Goal: Information Seeking & Learning: Learn about a topic

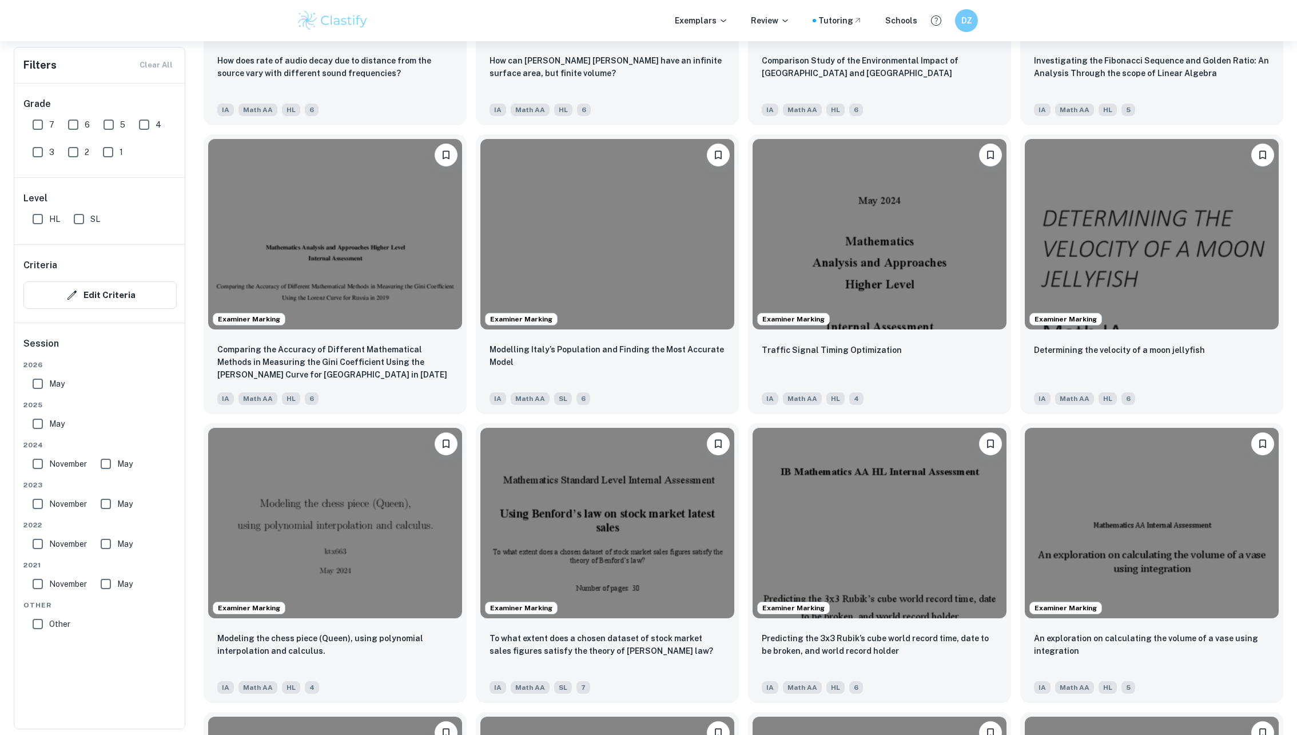
scroll to position [1670, 0]
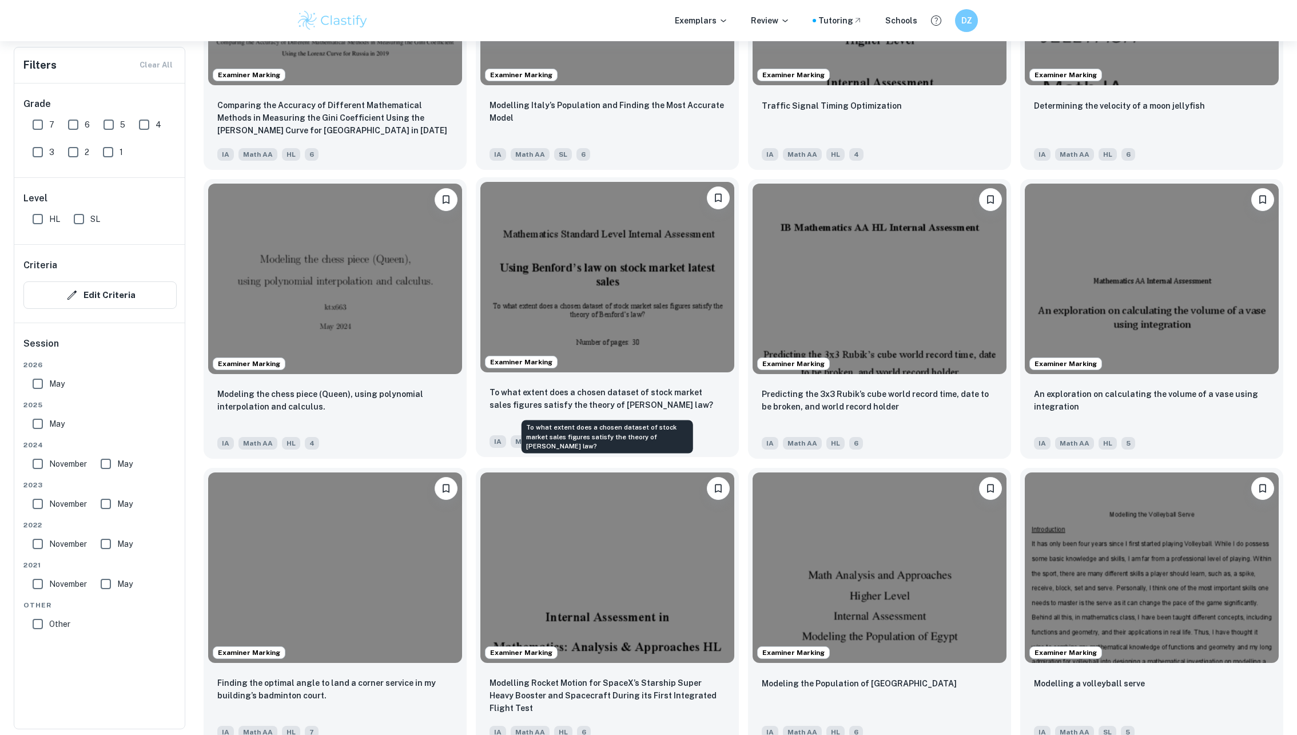
click at [496, 398] on p "To what extent does a chosen dataset of stock market sales figures satisfy the …" at bounding box center [608, 398] width 236 height 25
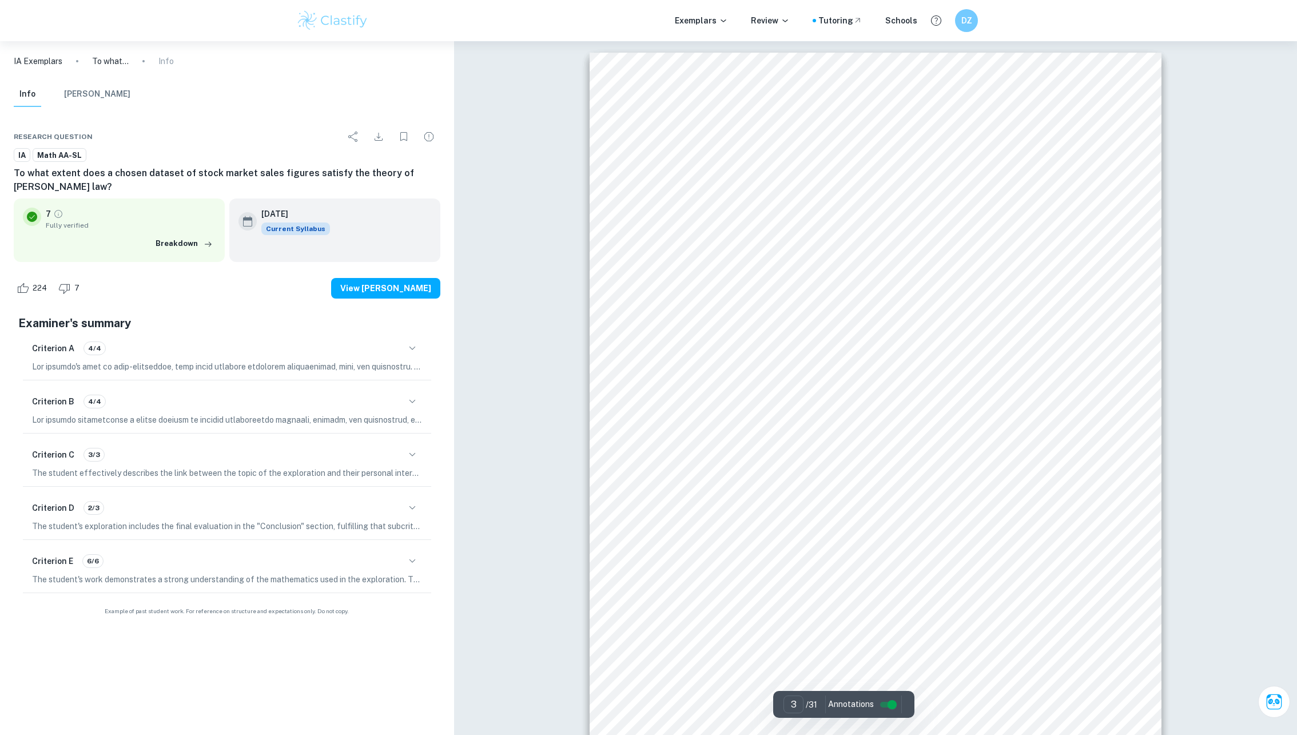
type input "3"
drag, startPoint x: 659, startPoint y: 453, endPoint x: 731, endPoint y: 495, distance: 83.3
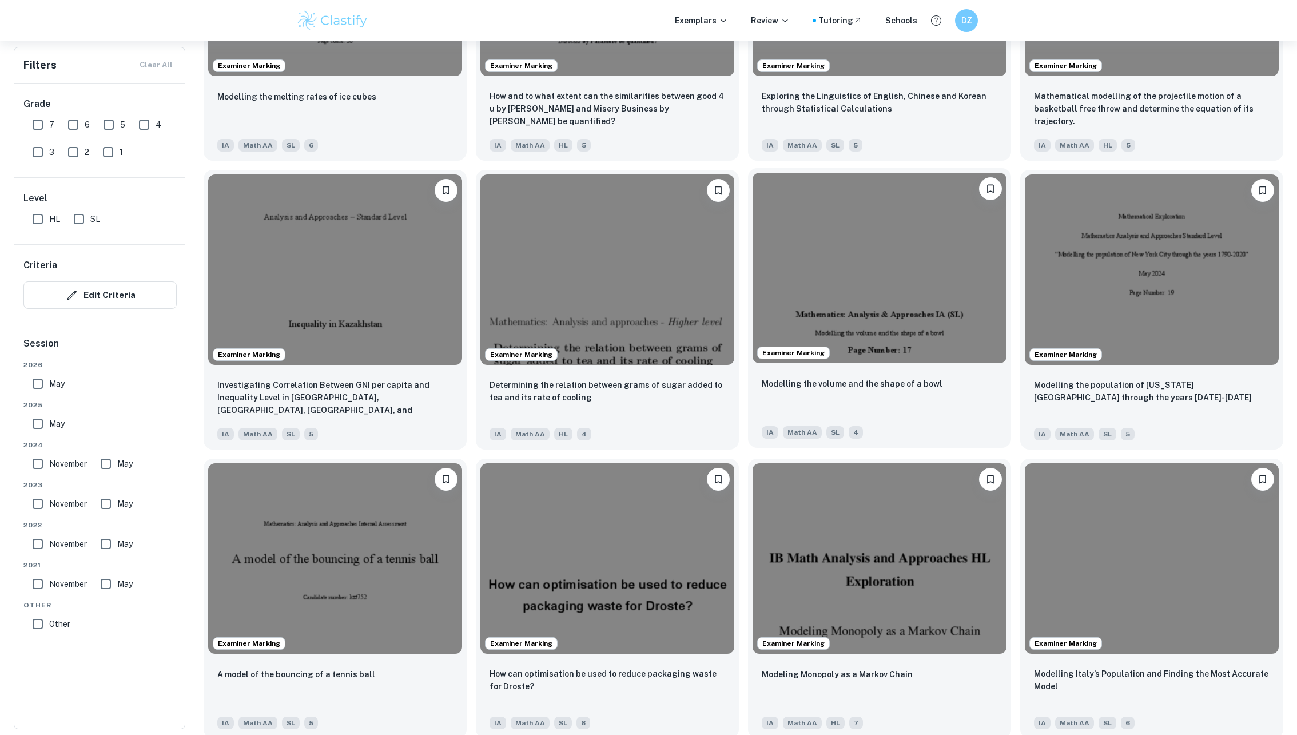
scroll to position [2922, 0]
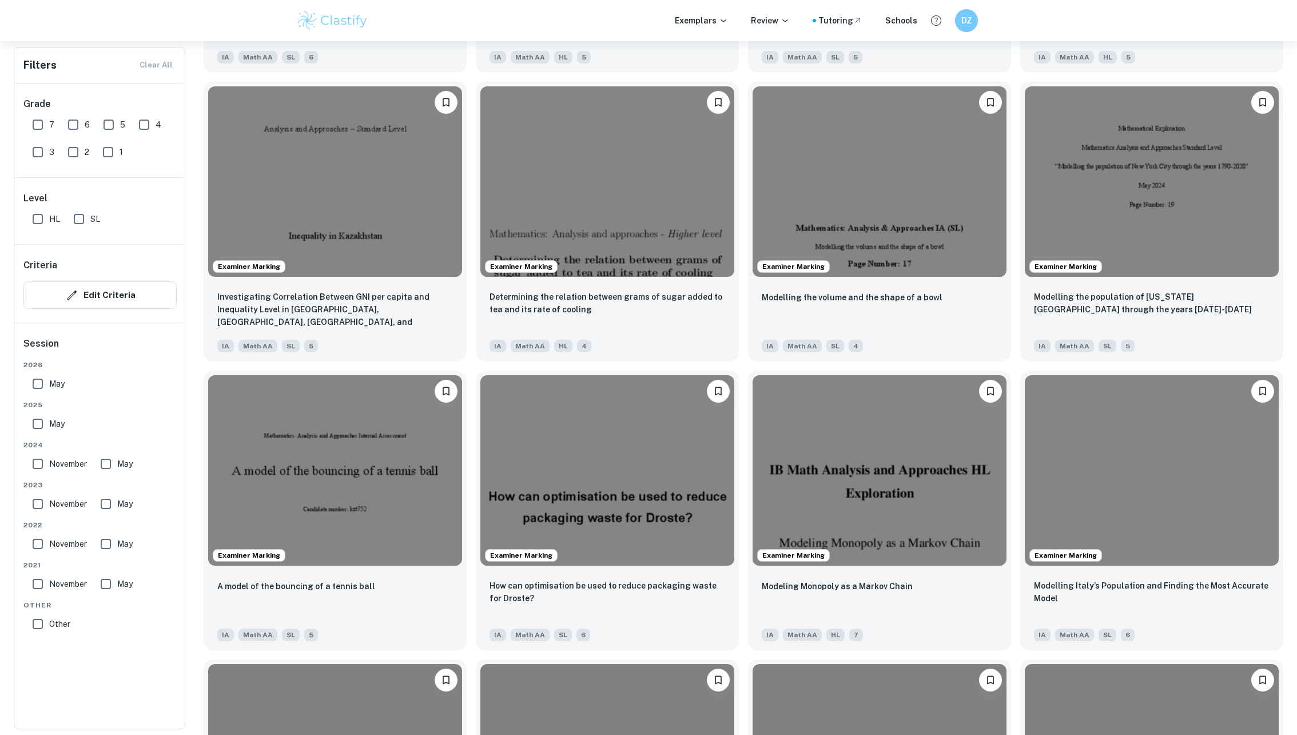
click at [37, 120] on input "7" at bounding box center [37, 124] width 23 height 23
checkbox input "true"
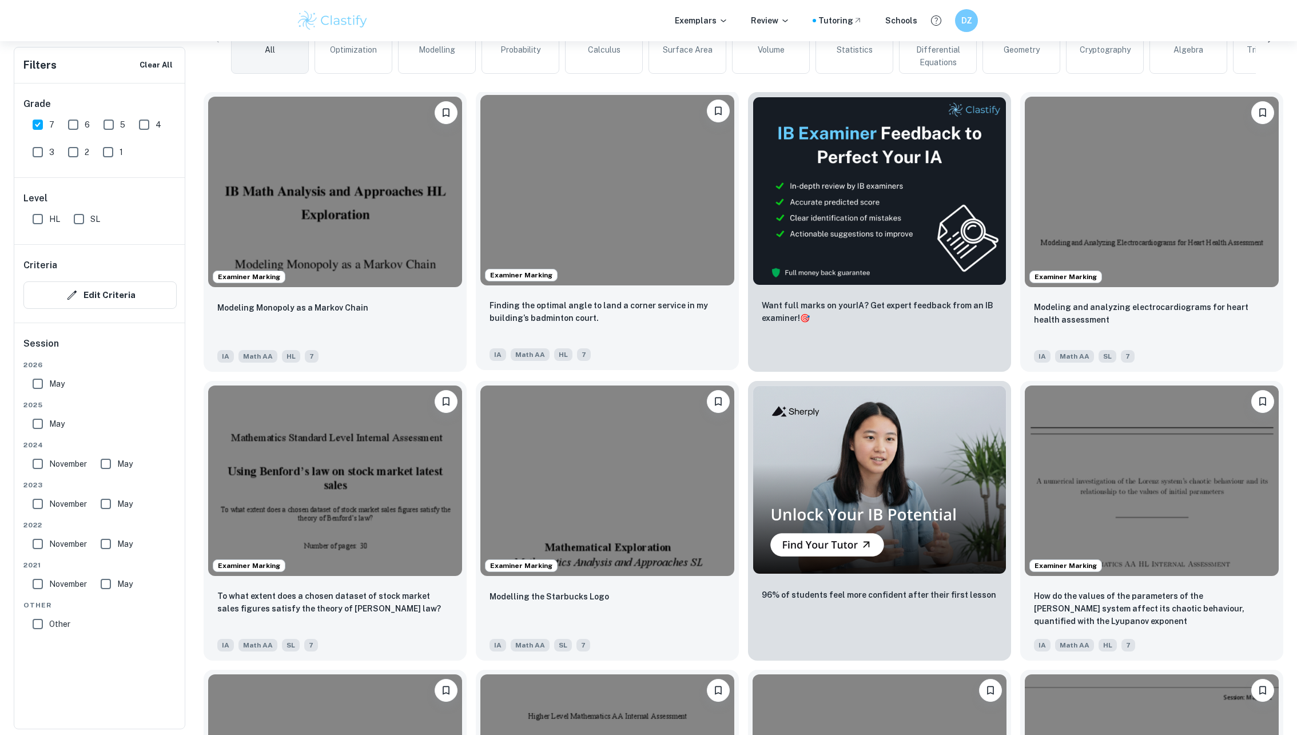
scroll to position [345, 0]
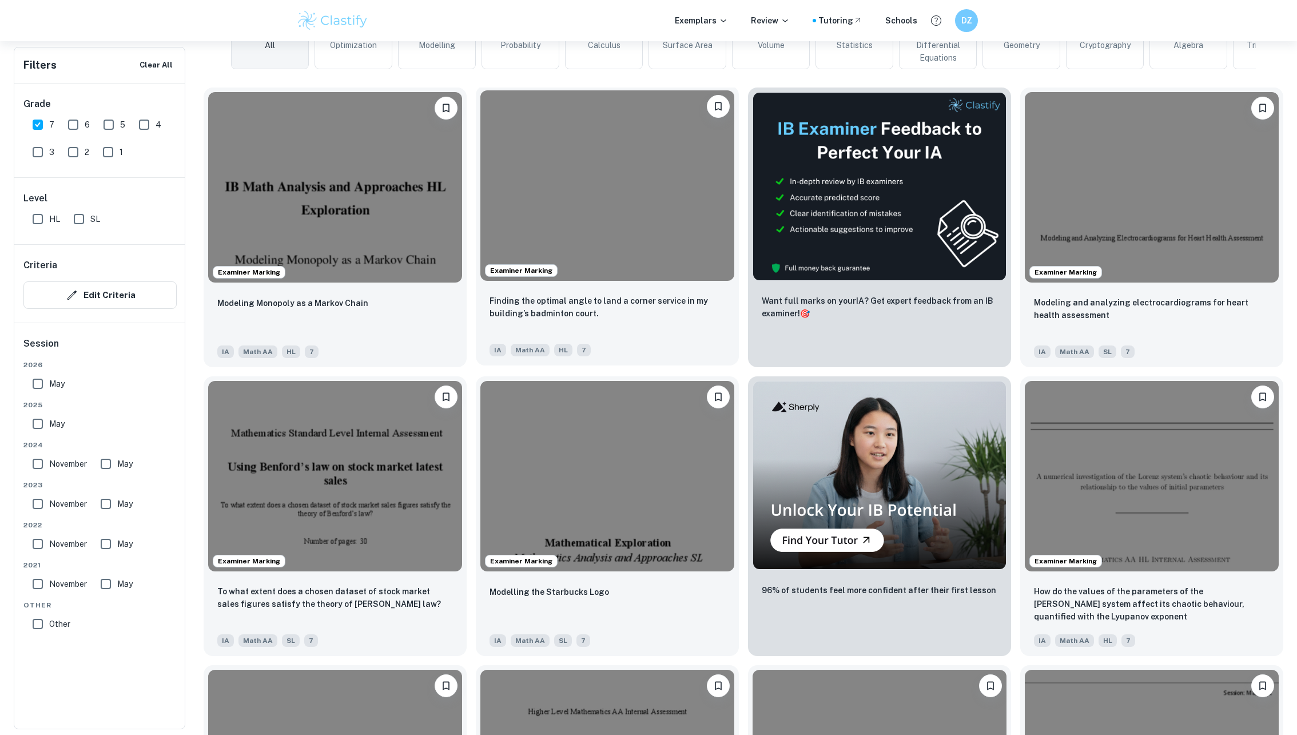
click at [525, 491] on img at bounding box center [607, 476] width 254 height 190
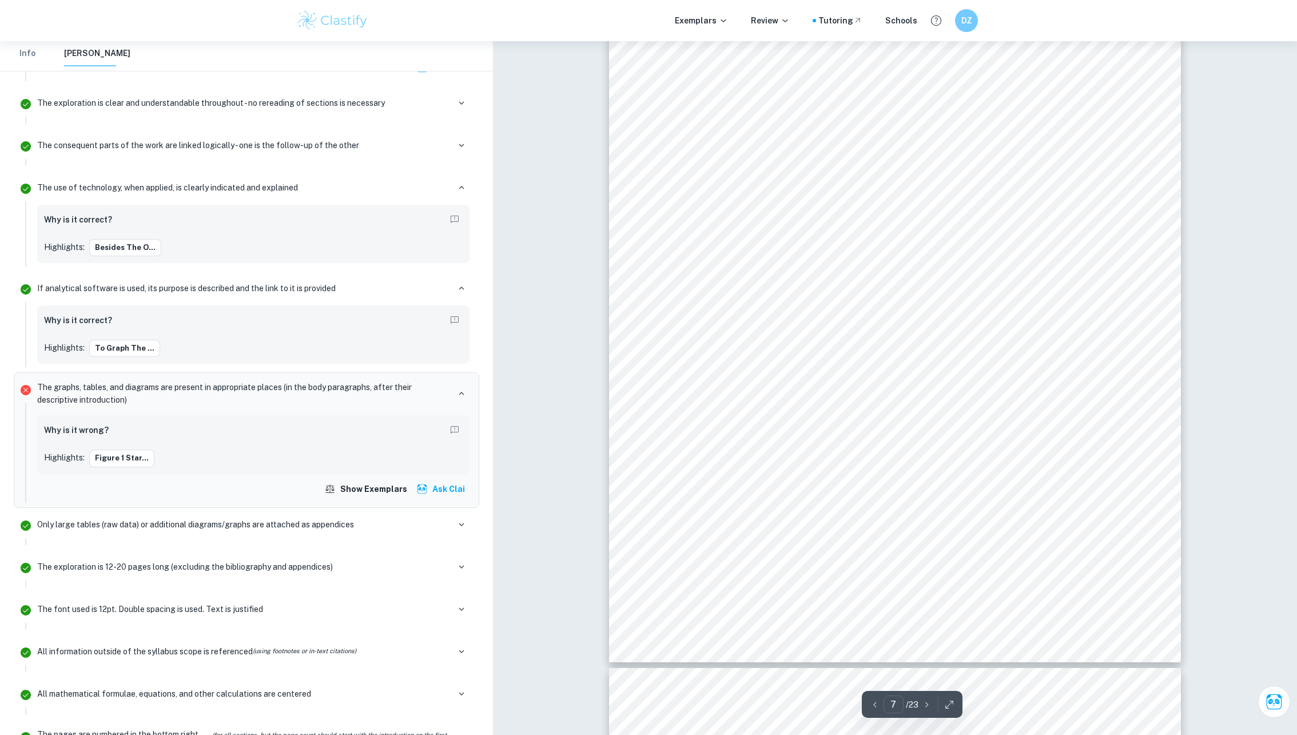
scroll to position [5637, 0]
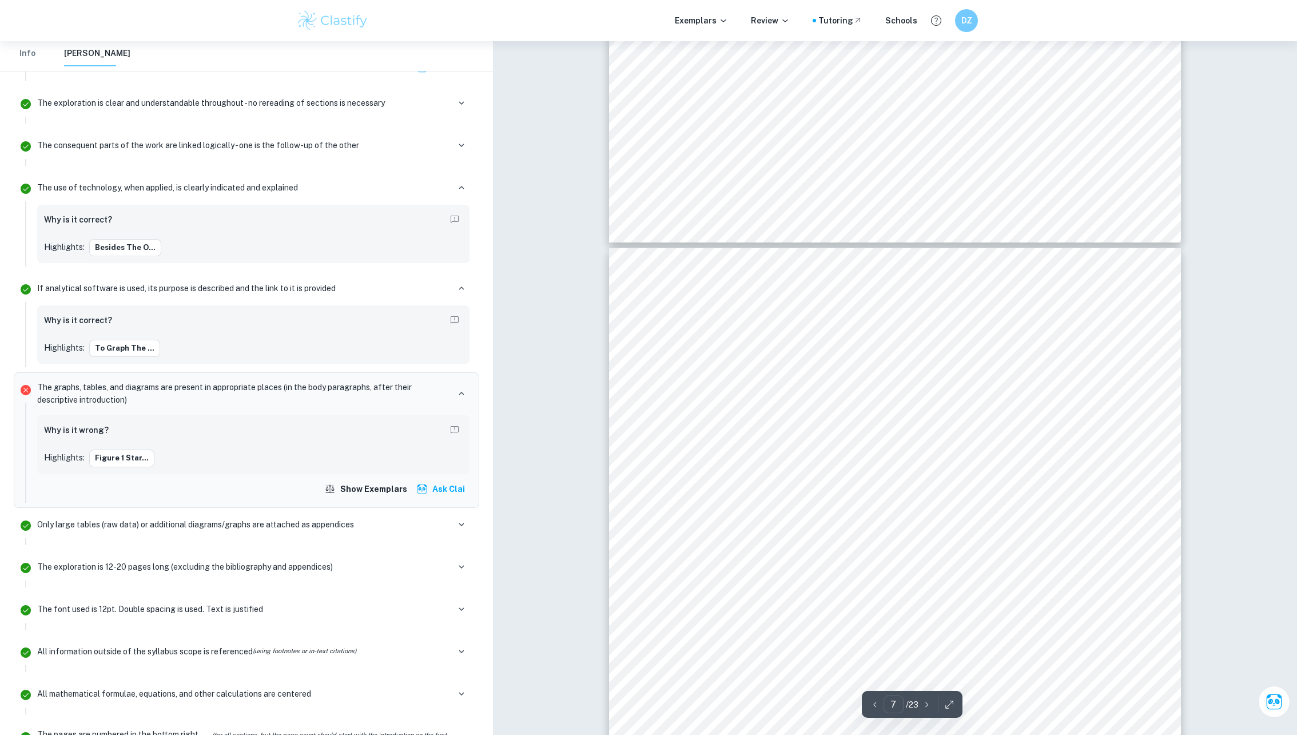
type input "8"
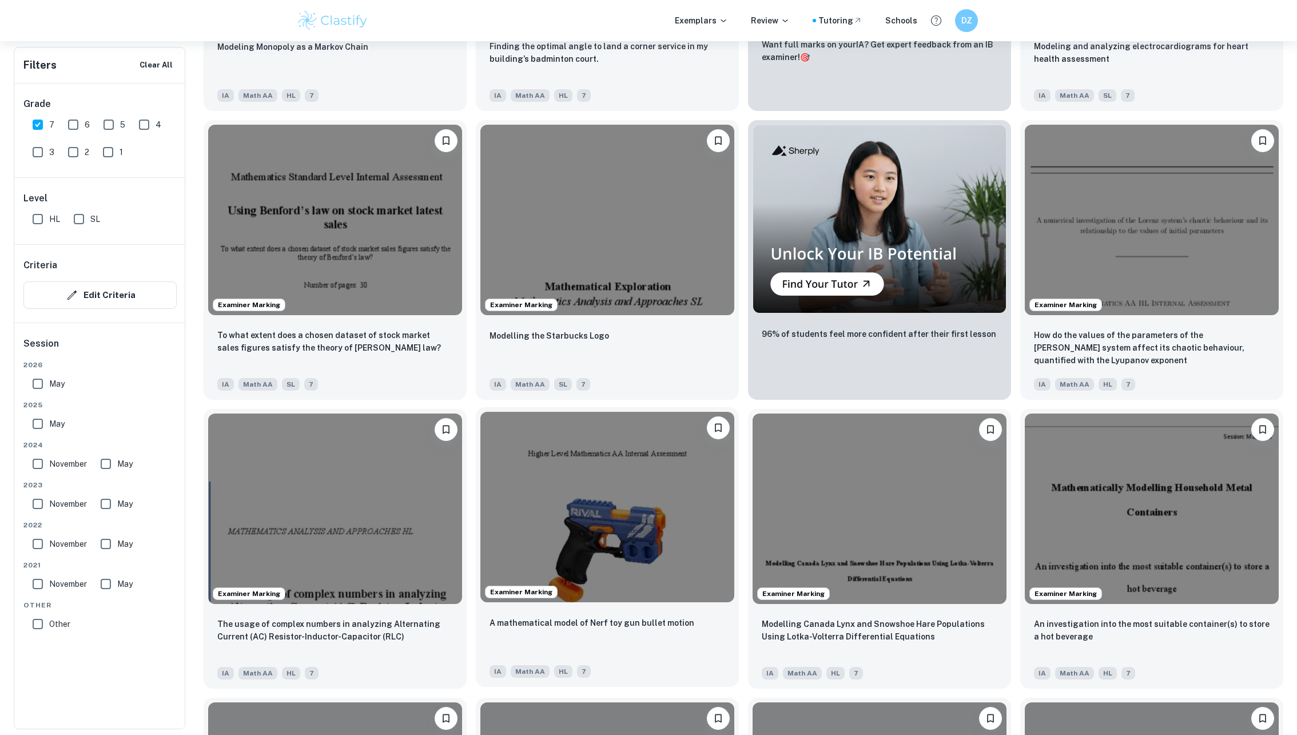
scroll to position [606, 0]
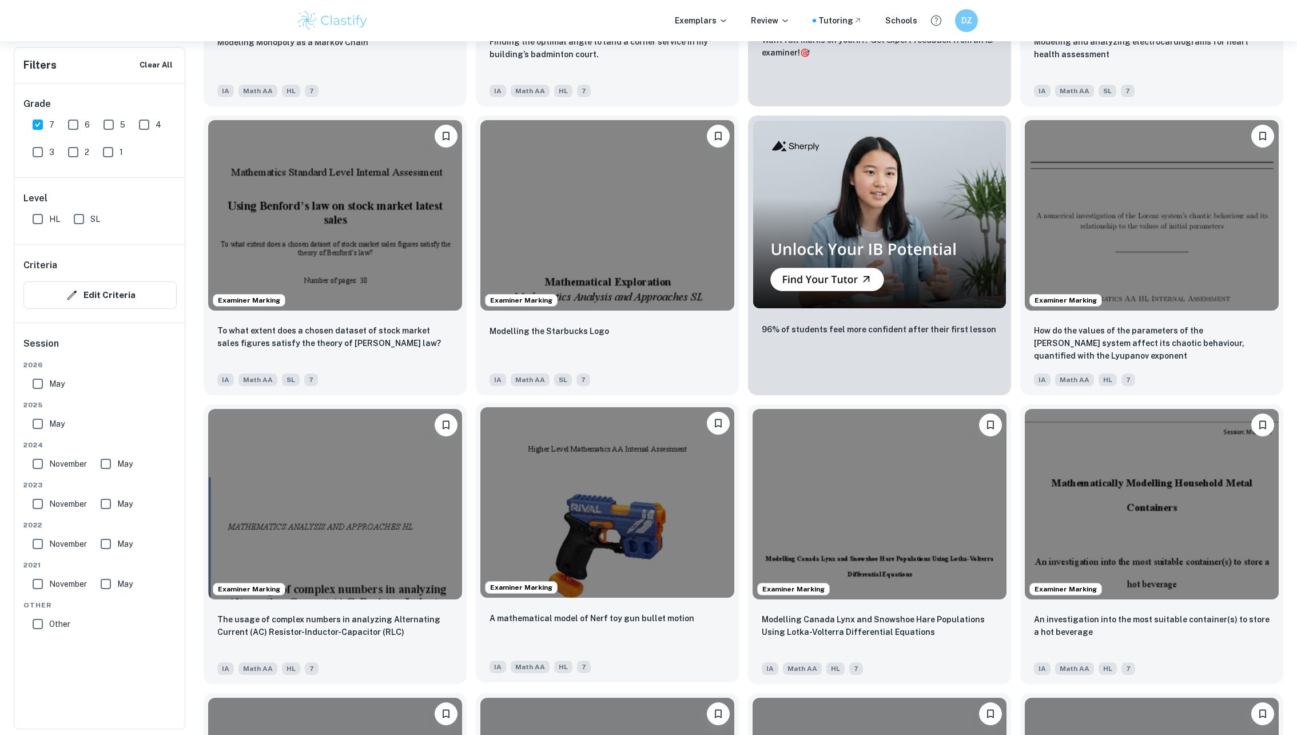
click at [647, 539] on img at bounding box center [607, 502] width 254 height 190
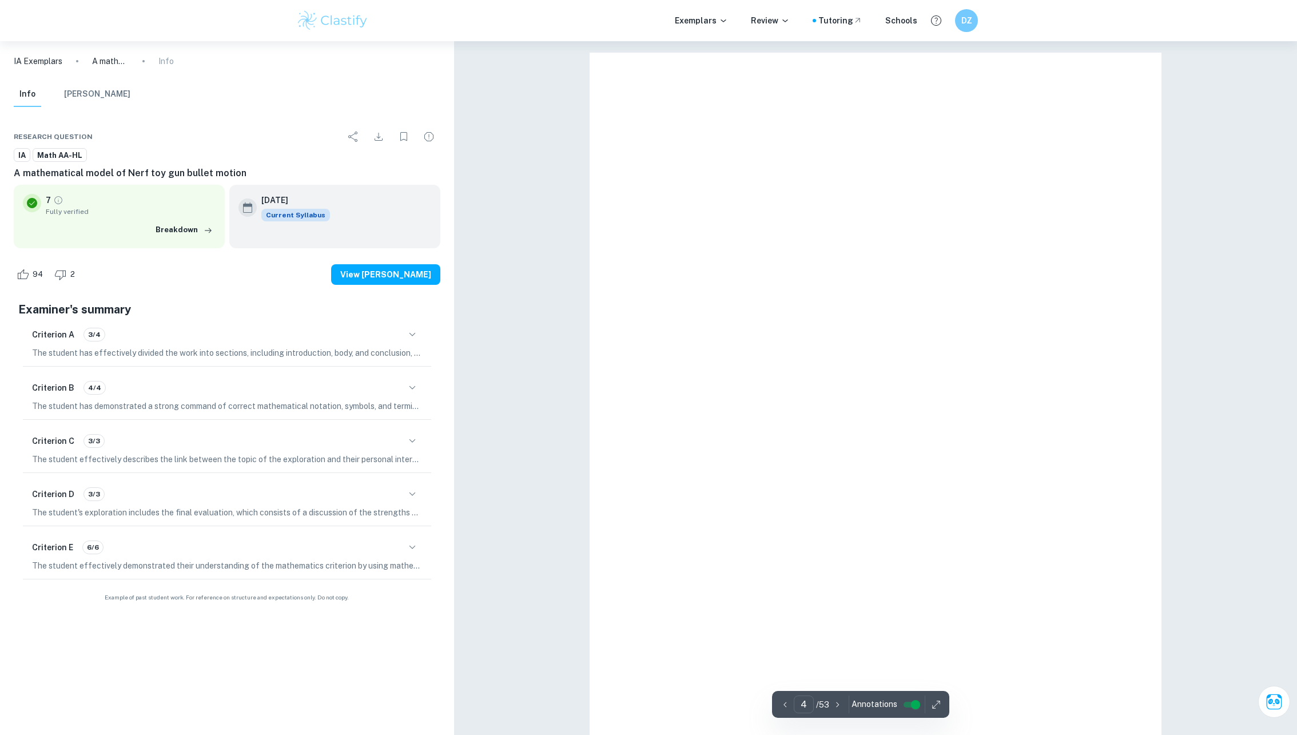
scroll to position [3796, 0]
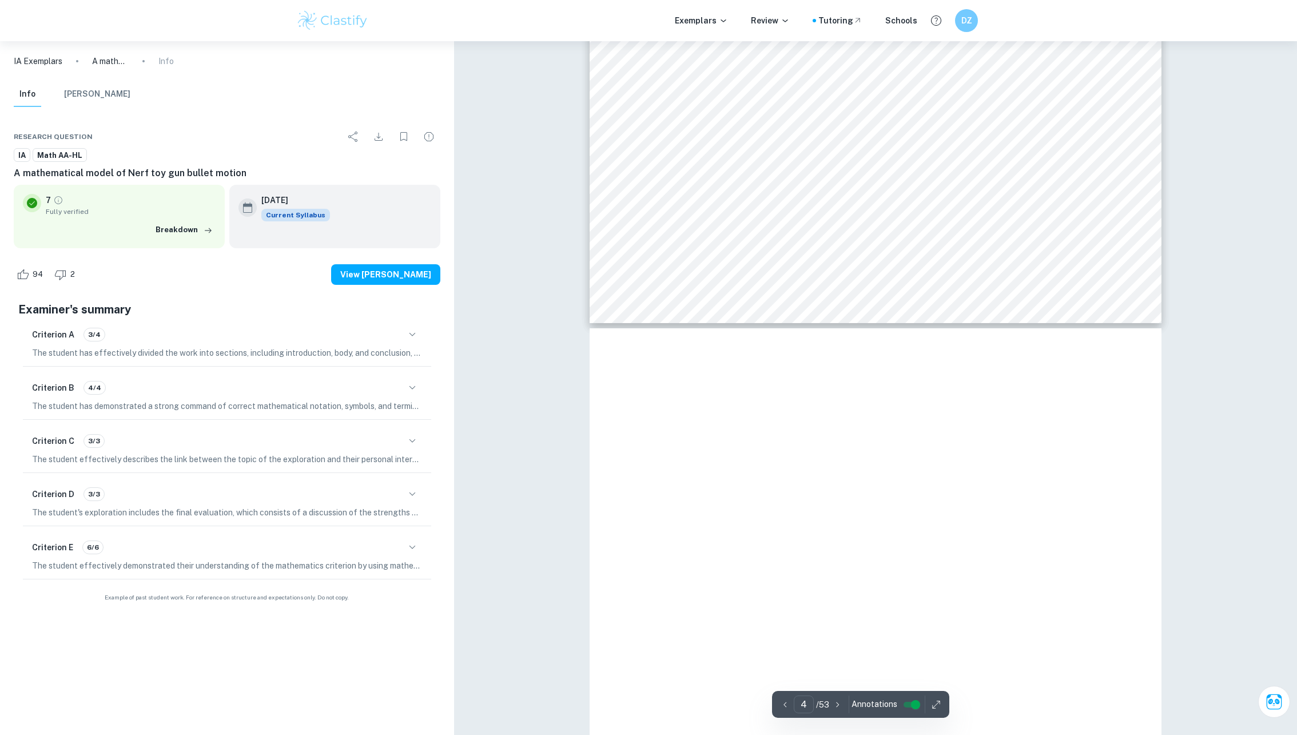
type input "5"
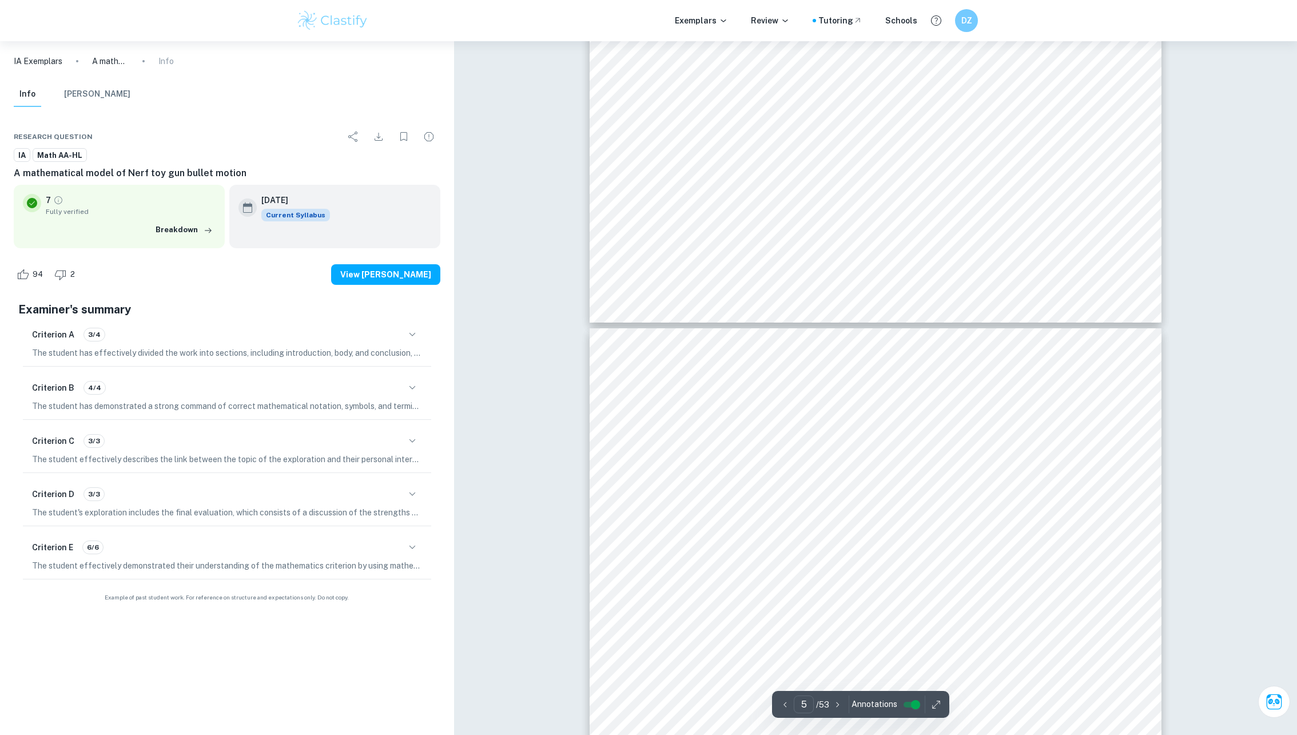
scroll to position [3208, 0]
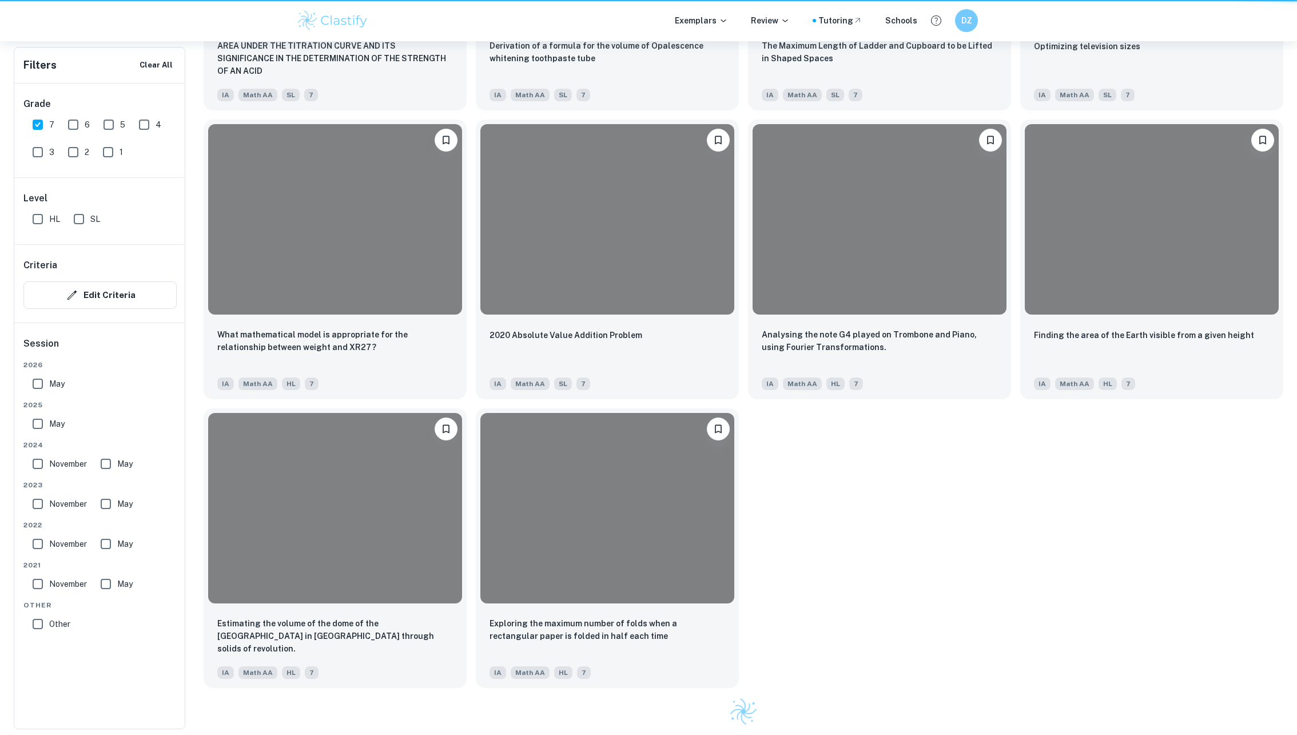
scroll to position [606, 0]
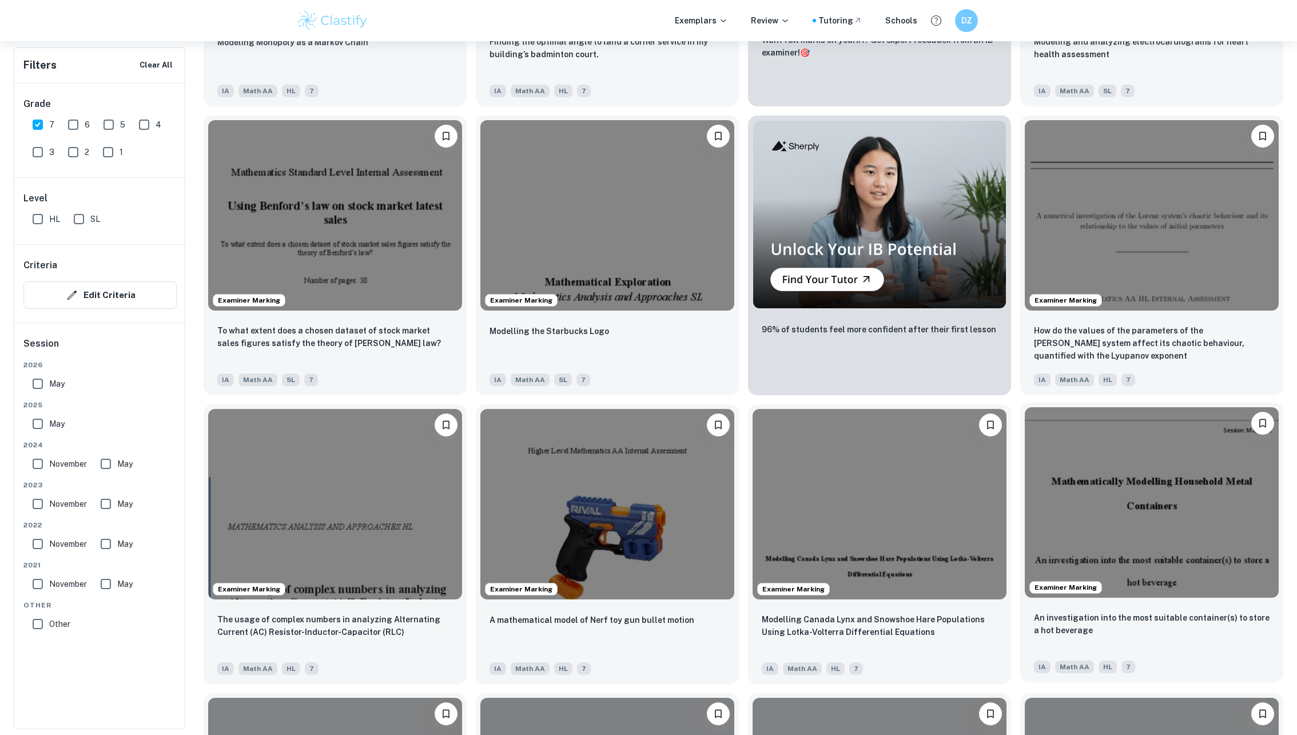
click at [1152, 533] on img at bounding box center [1152, 502] width 254 height 190
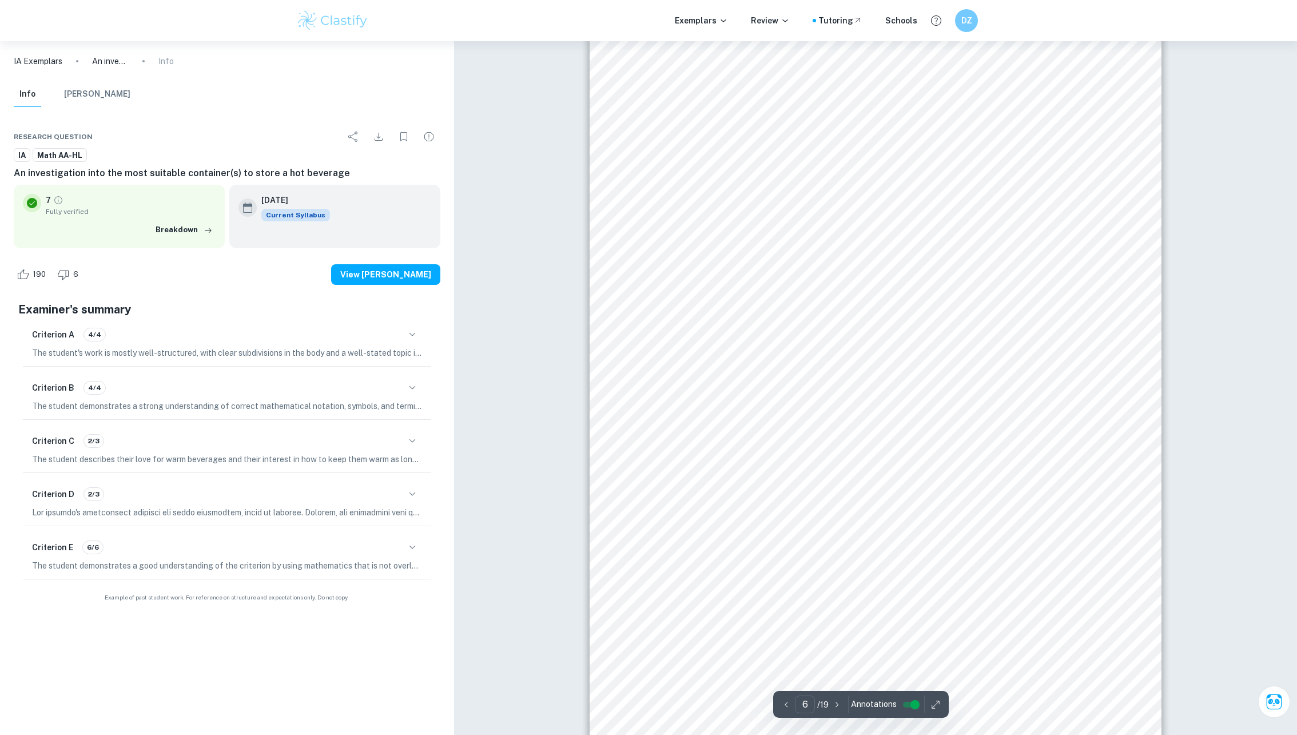
scroll to position [7527, 0]
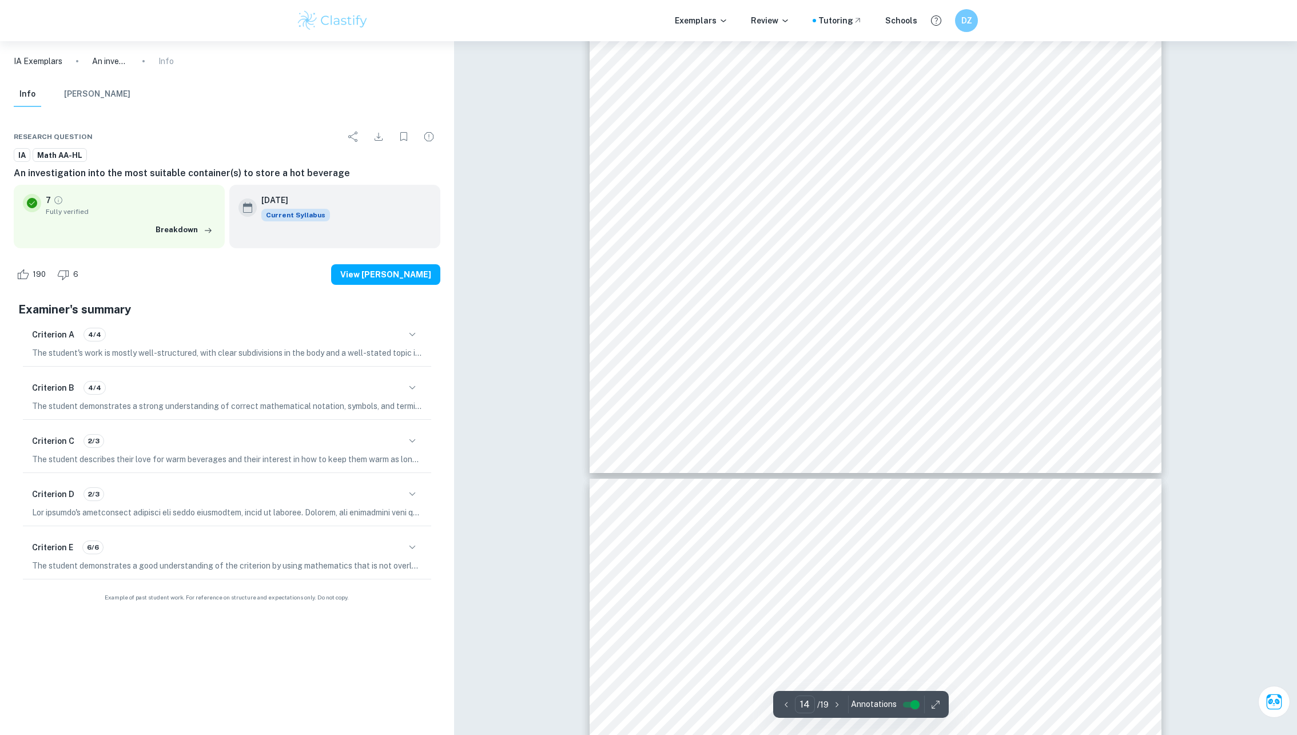
type input "15"
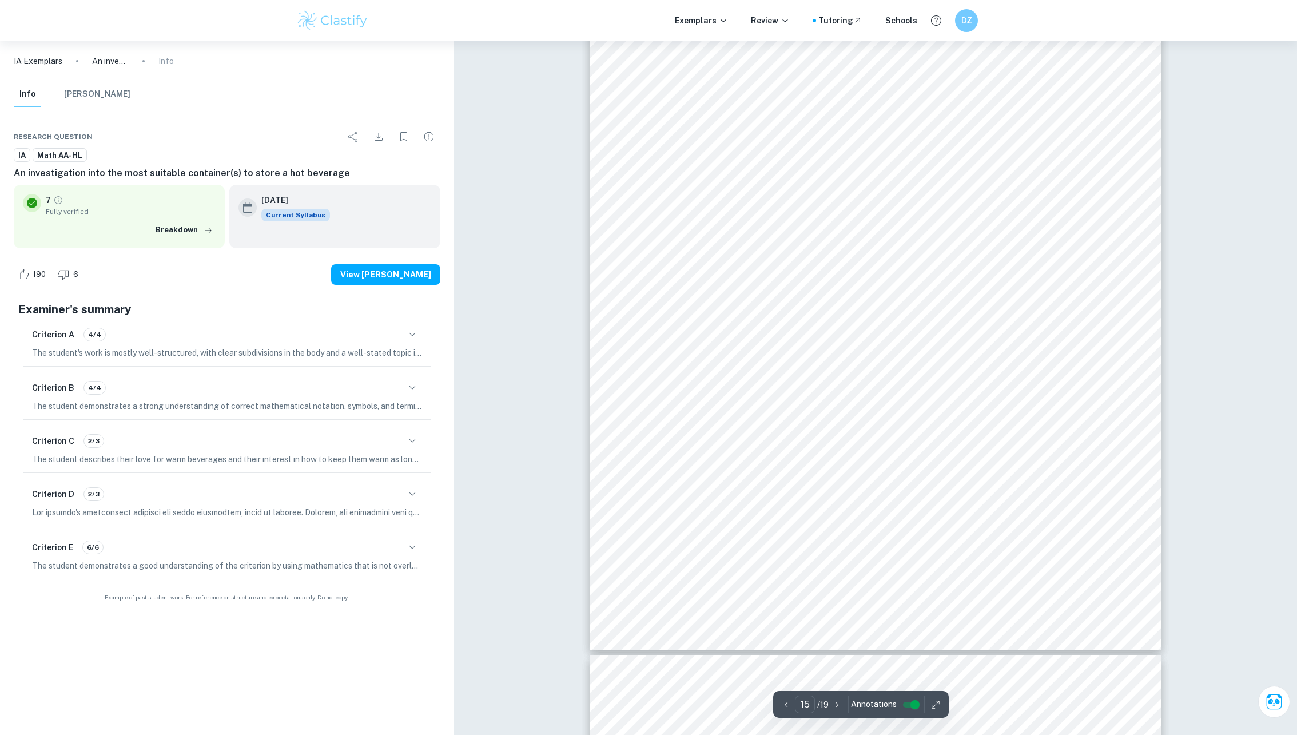
scroll to position [11711, 0]
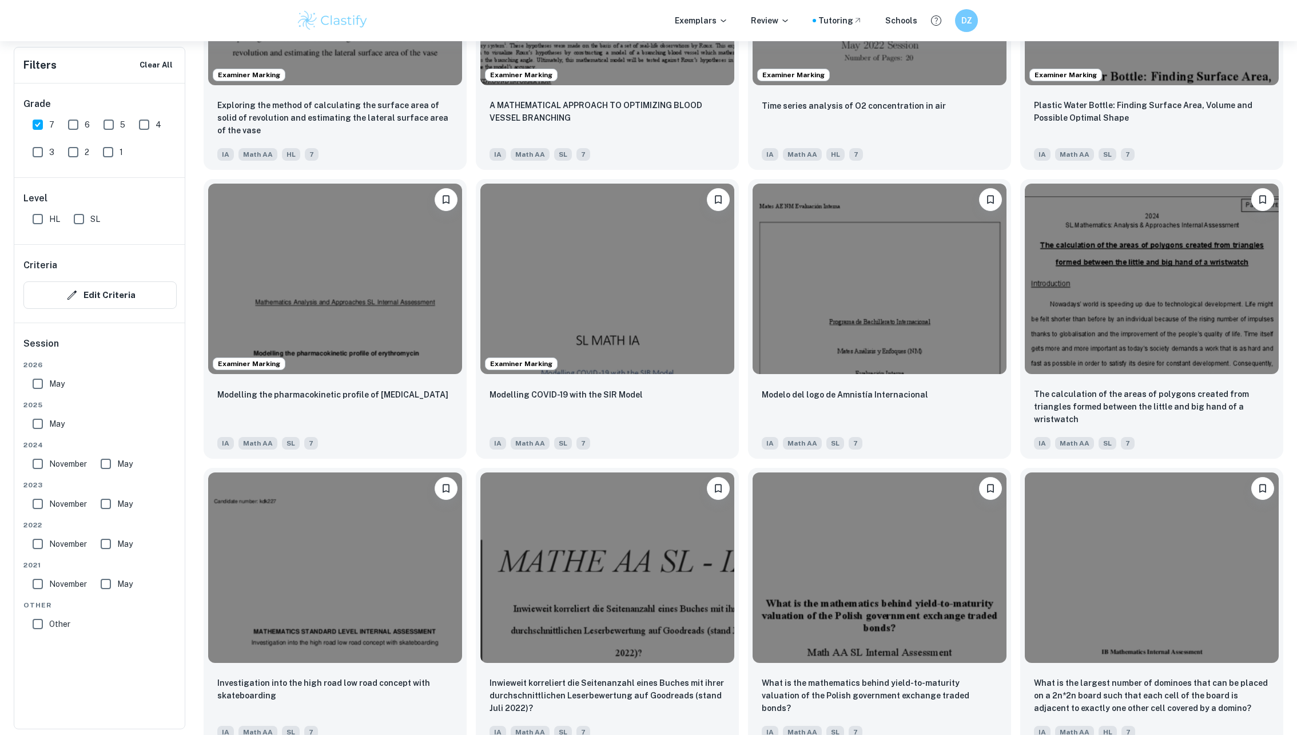
scroll to position [1514, 0]
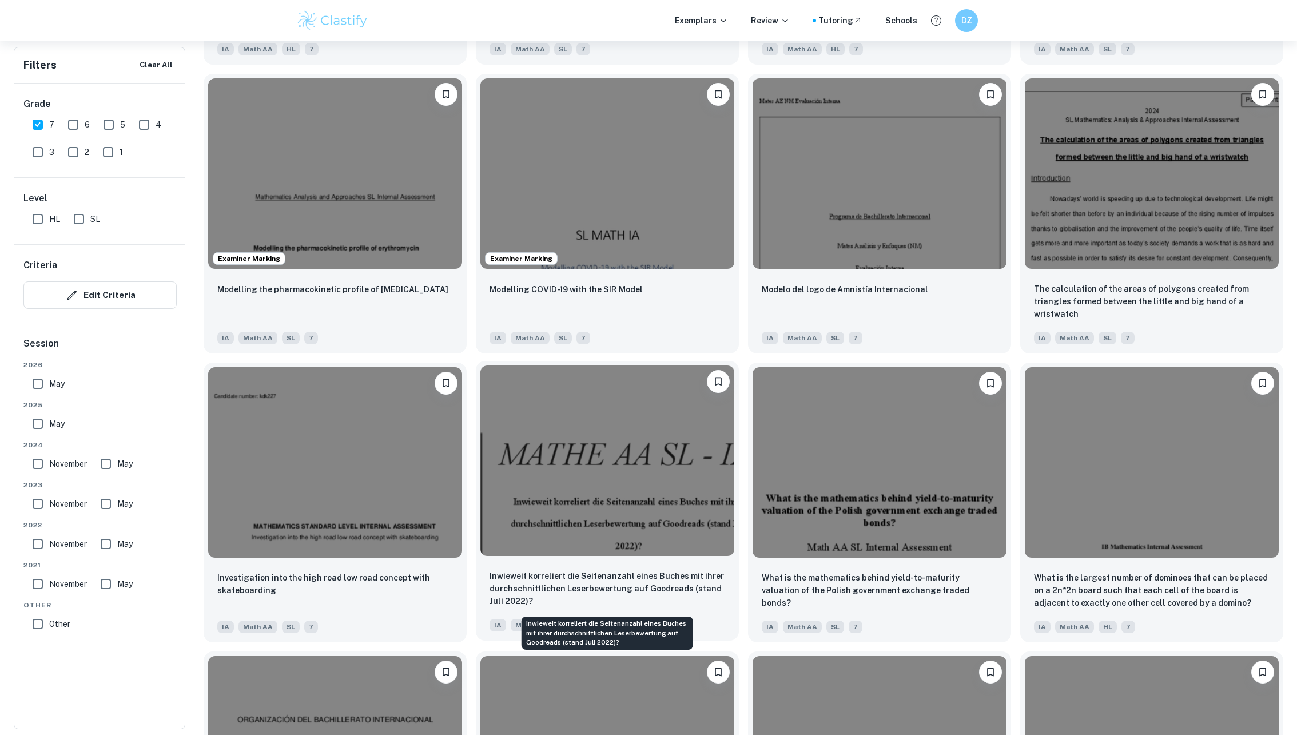
click at [497, 592] on p "Inwieweit korreliert die Seitenanzahl eines Buches mit ihrer durchschnittlichen…" at bounding box center [608, 589] width 236 height 38
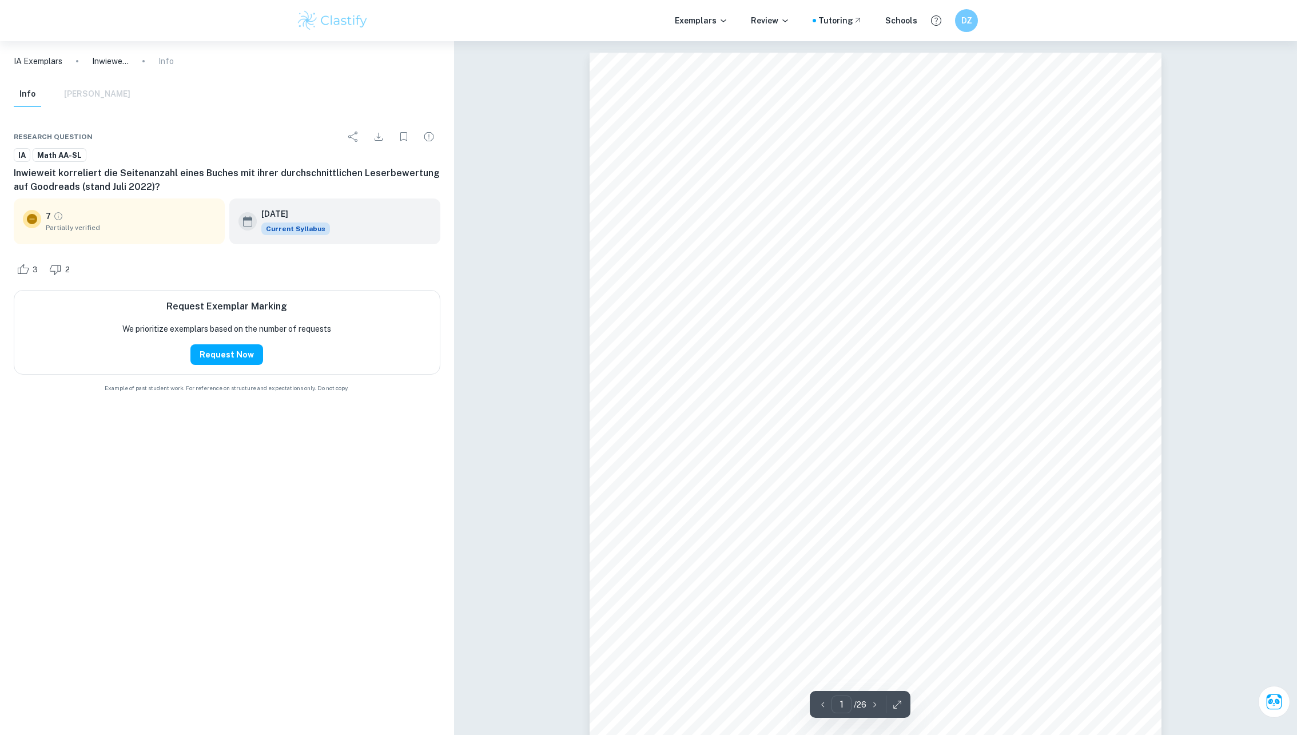
scroll to position [1102, 0]
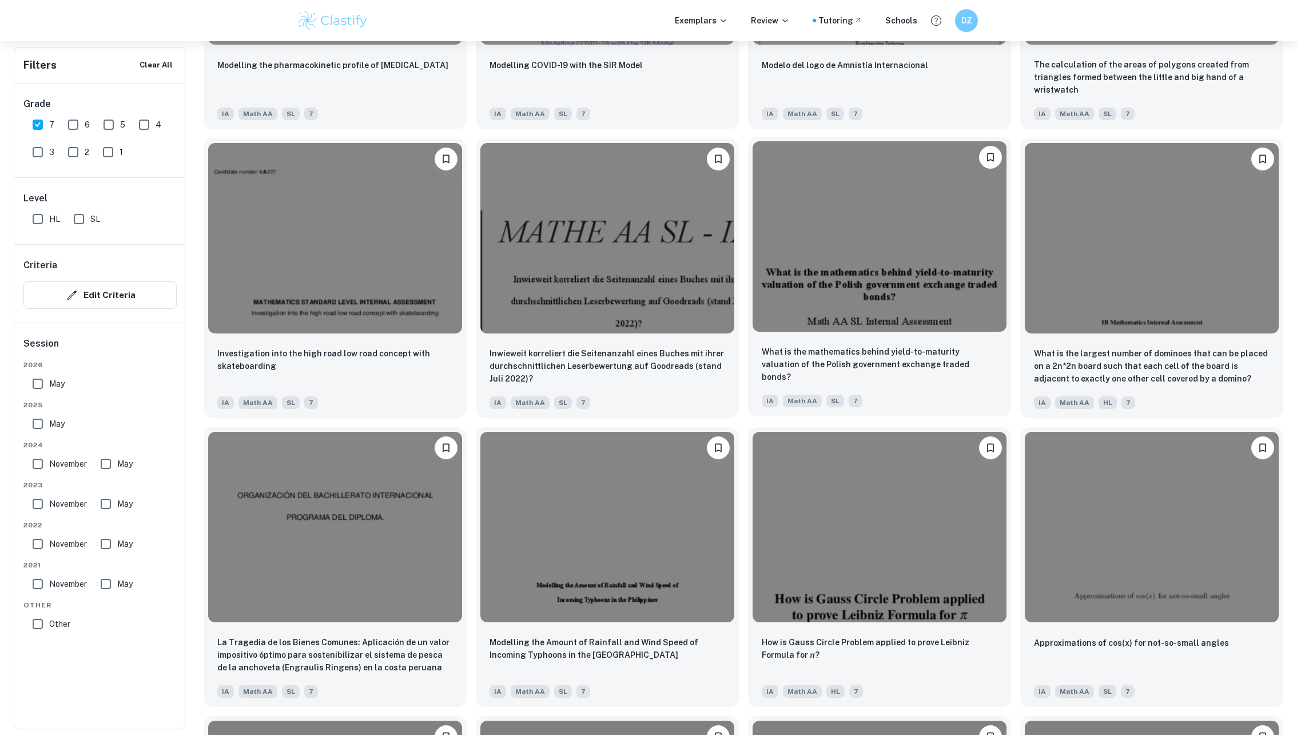
scroll to position [1749, 0]
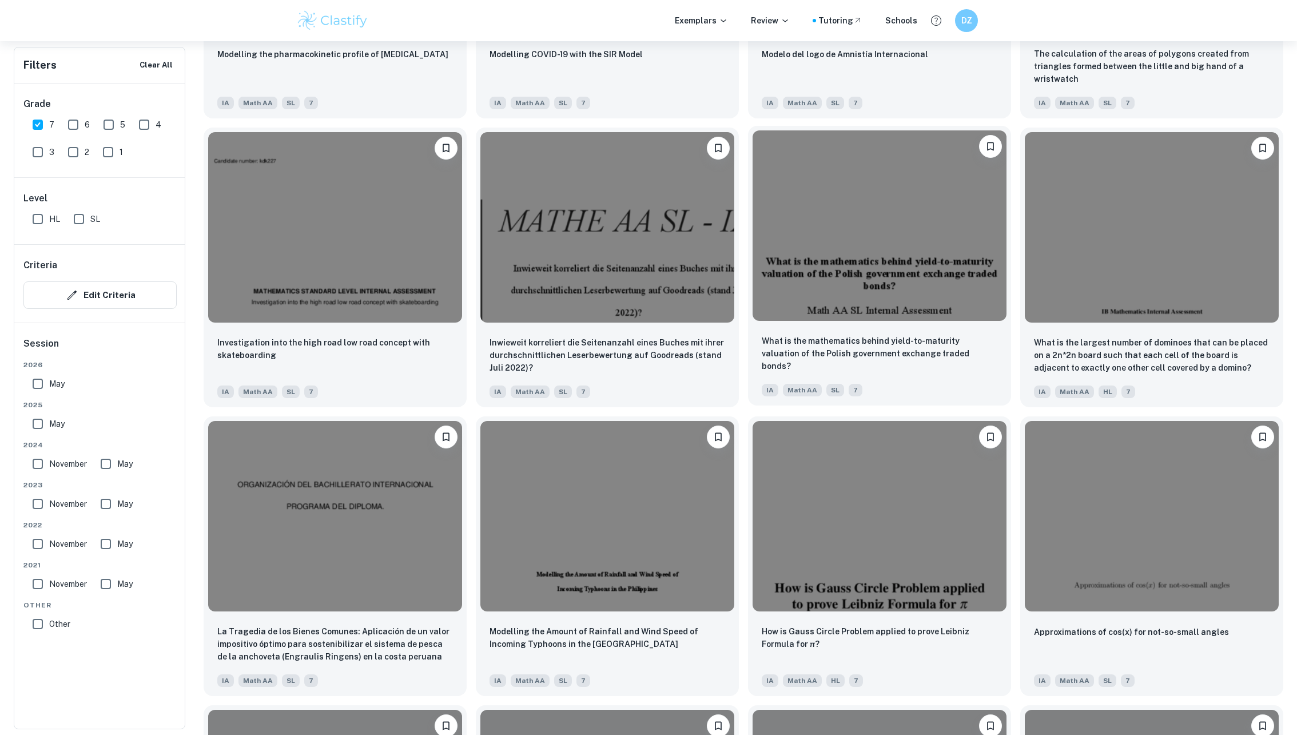
click at [800, 333] on div "What is the mathematics behind yield-to-maturity valuation of the Polish govern…" at bounding box center [879, 365] width 263 height 80
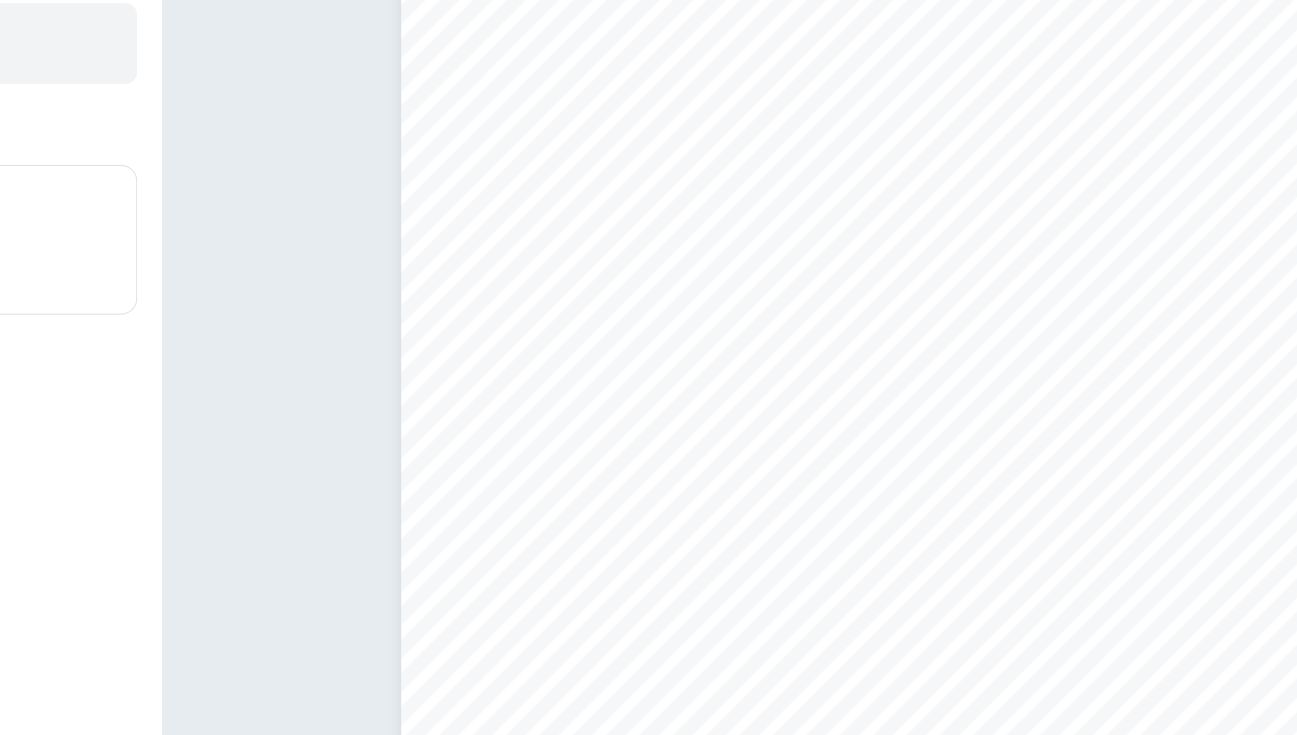
scroll to position [15195, 0]
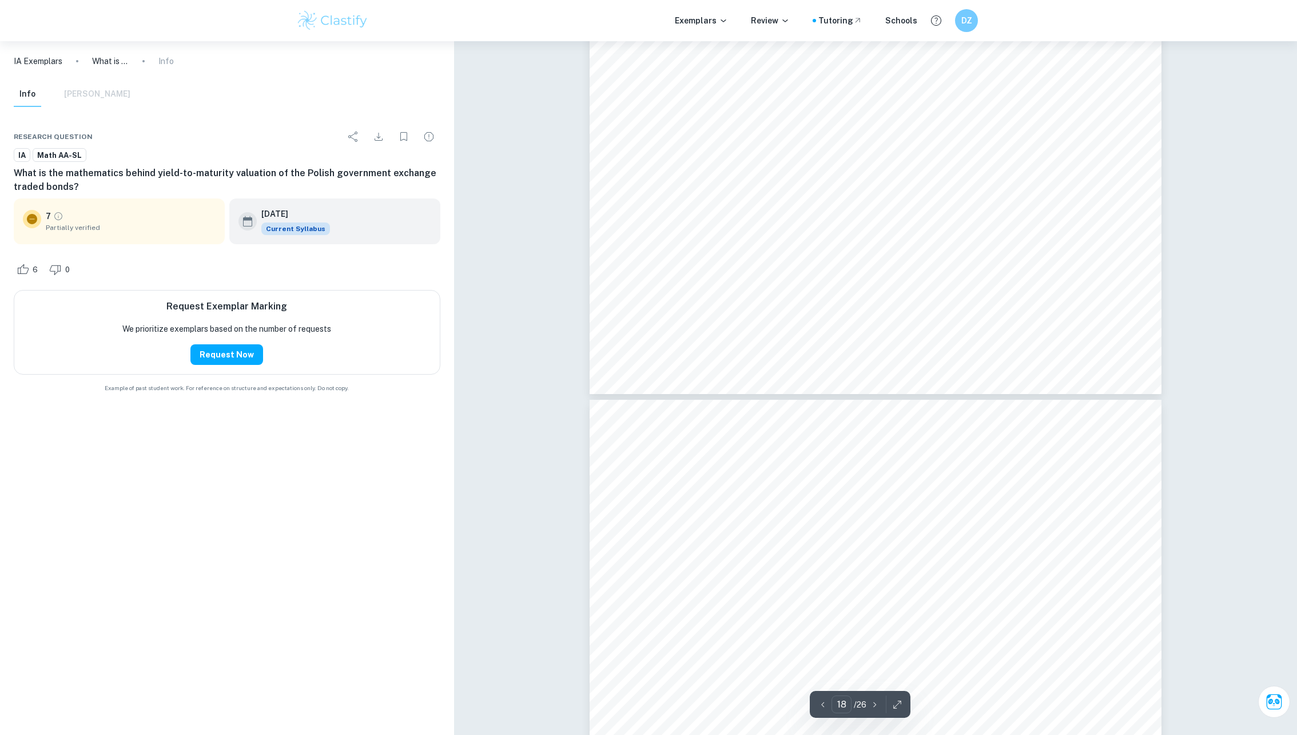
type input "19"
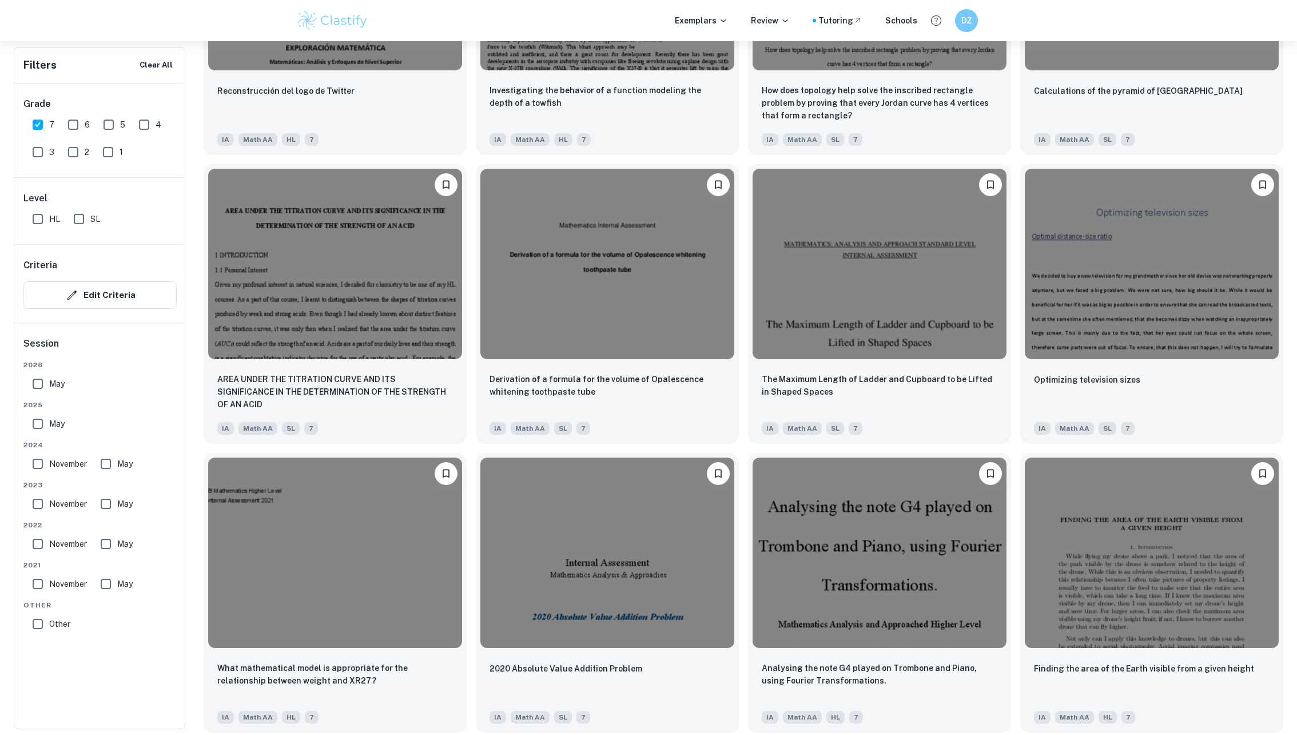
scroll to position [2579, 0]
click at [77, 213] on input "SL" at bounding box center [78, 219] width 23 height 23
checkbox input "true"
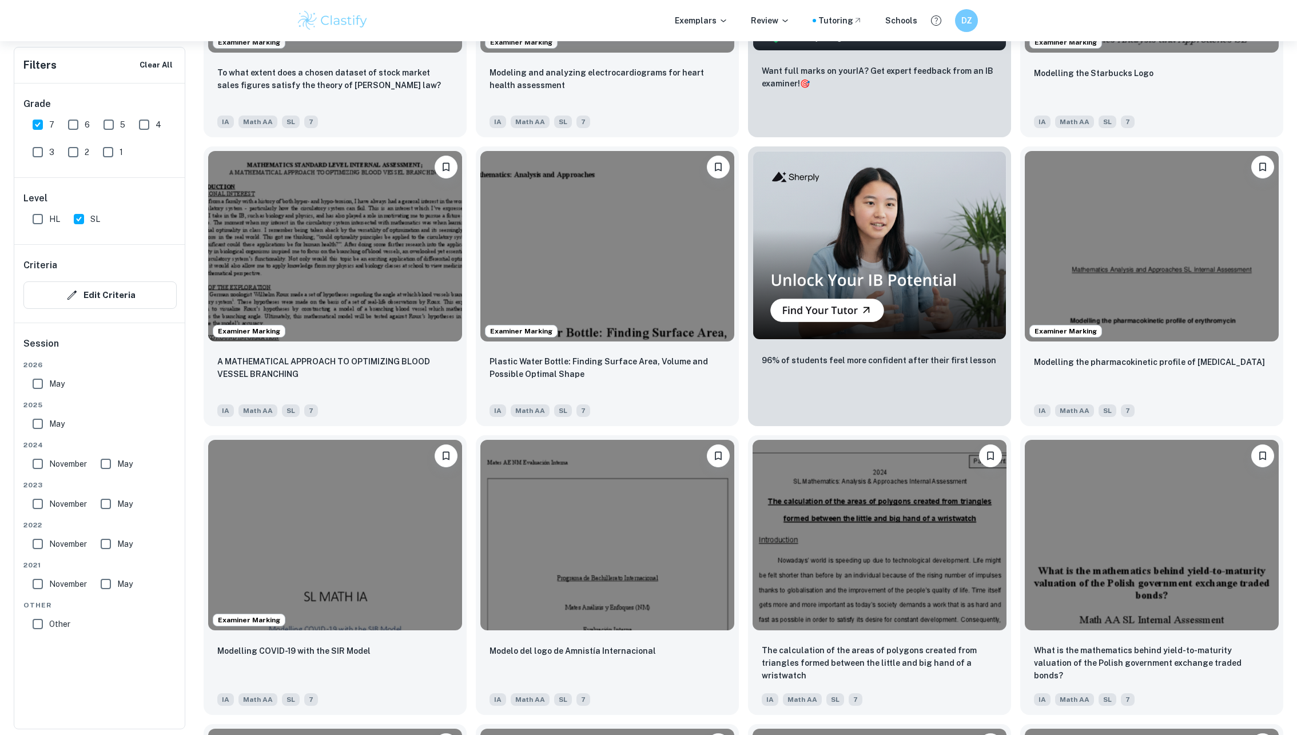
scroll to position [666, 0]
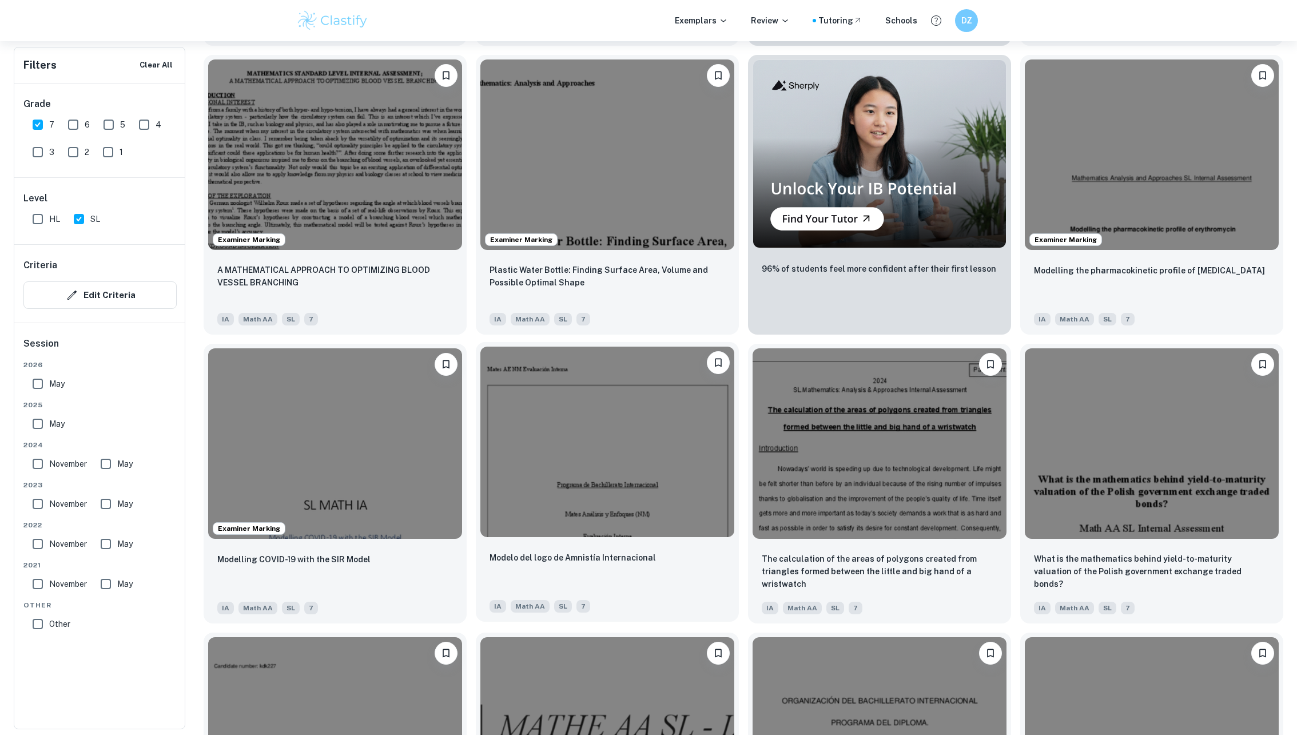
click at [506, 538] on div at bounding box center [607, 442] width 263 height 200
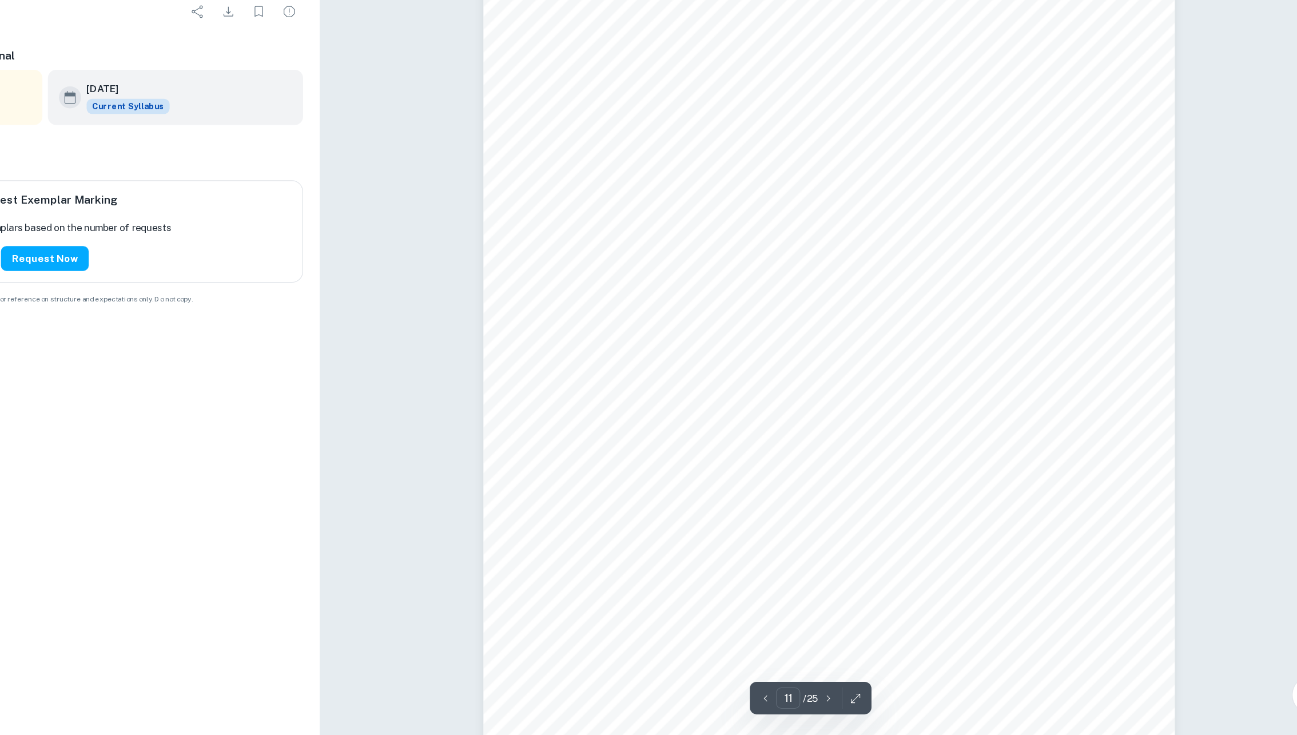
scroll to position [8249, 0]
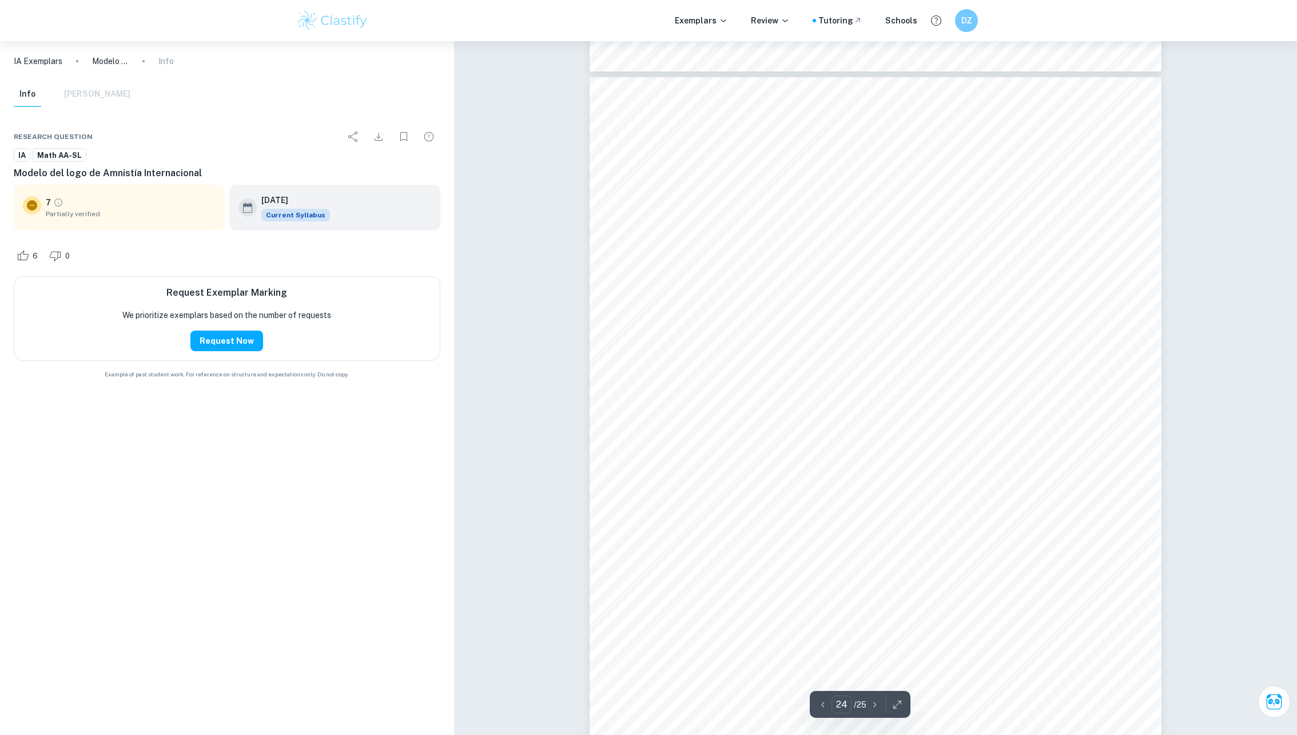
type input "23"
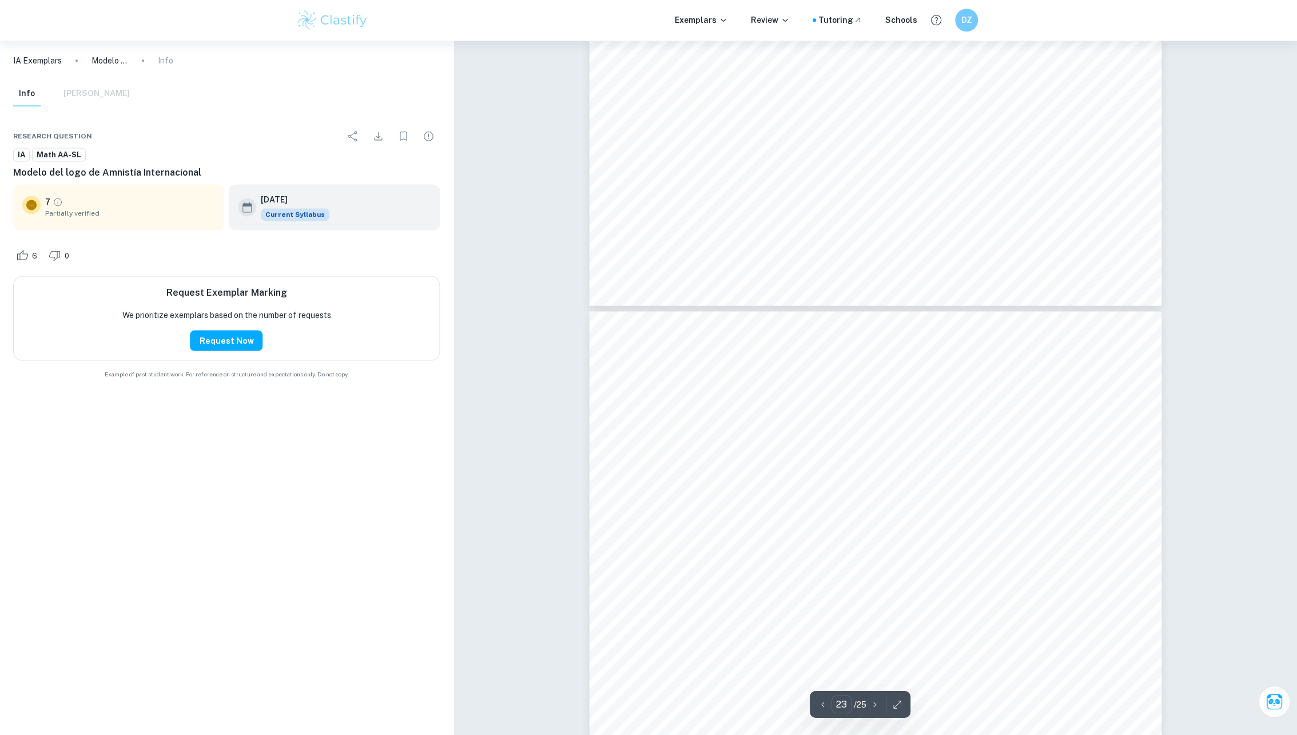
scroll to position [17748, 0]
